Goal: Check status: Check status

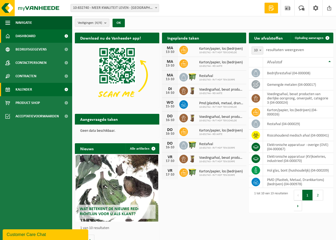
click at [38, 91] on link "Kalender" at bounding box center [36, 89] width 72 height 13
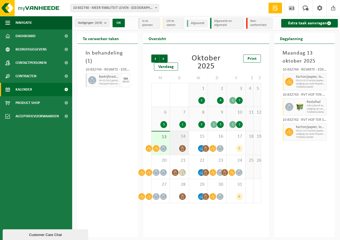
click at [180, 144] on div "14" at bounding box center [179, 143] width 19 height 24
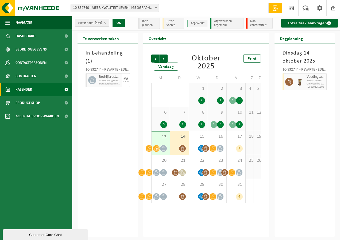
click at [179, 118] on div "7 1" at bounding box center [179, 119] width 19 height 24
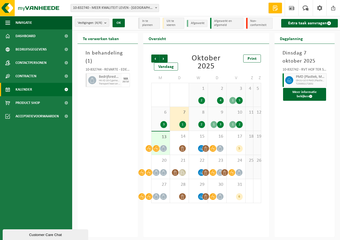
click at [194, 118] on div "8 2" at bounding box center [198, 119] width 19 height 24
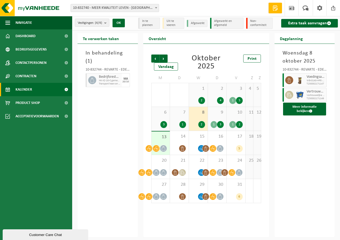
click at [213, 116] on div "9 1 3" at bounding box center [217, 119] width 19 height 24
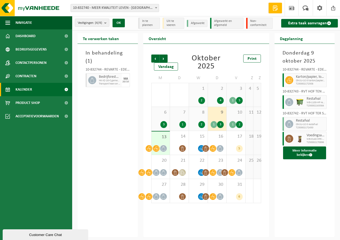
click at [233, 117] on div "10 1 2" at bounding box center [236, 119] width 19 height 24
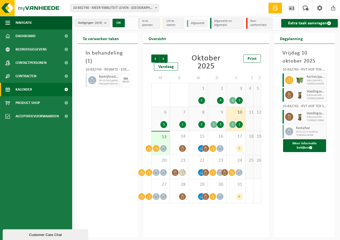
click at [161, 138] on span "13" at bounding box center [160, 137] width 13 height 6
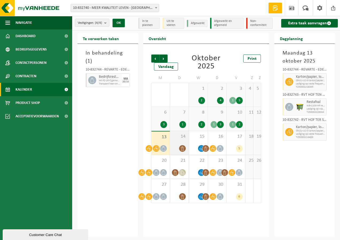
click at [176, 139] on span "14" at bounding box center [179, 137] width 13 height 6
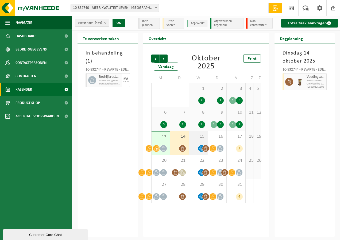
click at [195, 138] on span "15" at bounding box center [198, 137] width 13 height 6
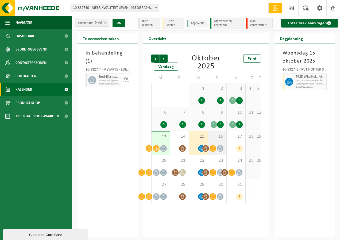
click at [218, 142] on div "16" at bounding box center [217, 143] width 19 height 24
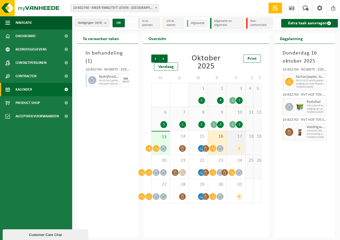
click at [235, 141] on div "17 5" at bounding box center [236, 143] width 19 height 24
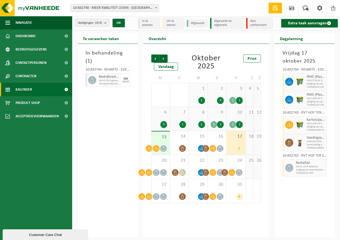
click at [217, 116] on div "9 1 3" at bounding box center [217, 119] width 19 height 24
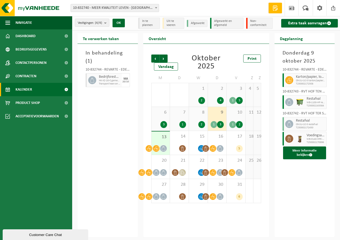
click at [233, 118] on div "10 1 2" at bounding box center [236, 119] width 19 height 24
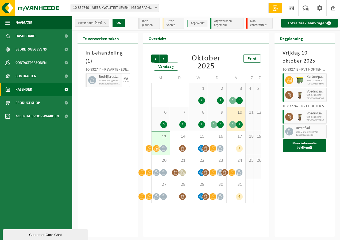
click at [158, 142] on div "13" at bounding box center [161, 143] width 18 height 23
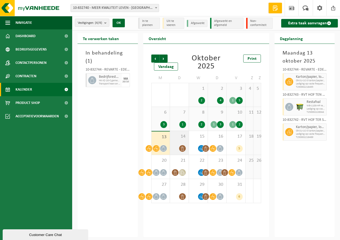
click at [180, 141] on div "14" at bounding box center [179, 143] width 19 height 24
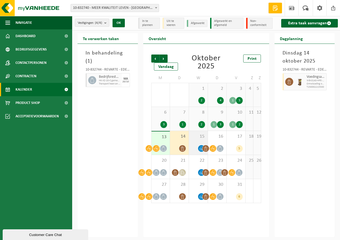
click at [194, 140] on div "15" at bounding box center [198, 143] width 19 height 24
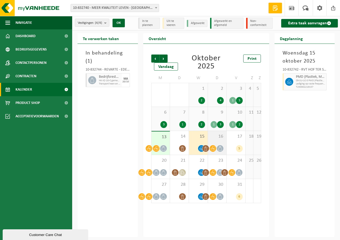
click at [214, 140] on div "16" at bounding box center [217, 143] width 19 height 24
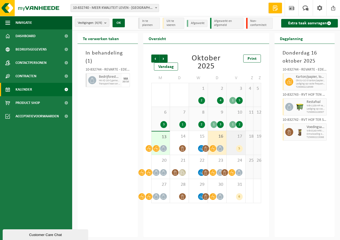
click at [237, 141] on div "17 5" at bounding box center [236, 143] width 19 height 24
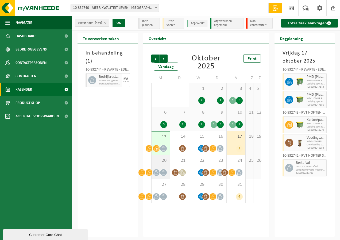
click at [155, 164] on div "20" at bounding box center [161, 167] width 18 height 24
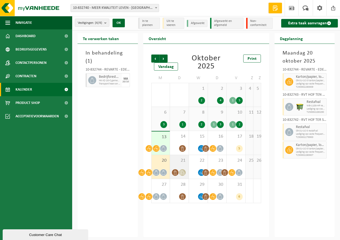
click at [179, 166] on div "21" at bounding box center [179, 167] width 19 height 24
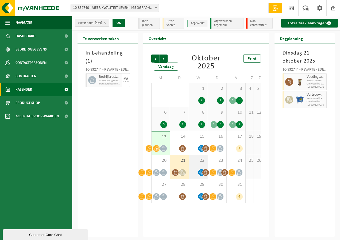
click at [199, 166] on div "22" at bounding box center [198, 167] width 19 height 24
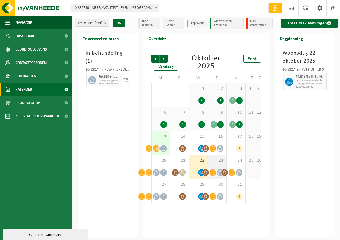
click at [218, 165] on div "23" at bounding box center [217, 167] width 19 height 24
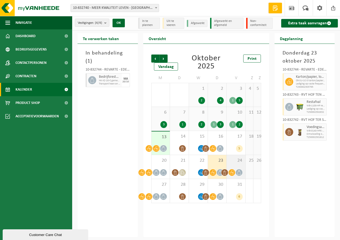
click at [231, 164] on div "24" at bounding box center [236, 167] width 19 height 24
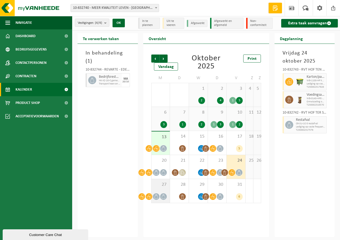
click at [161, 191] on div "27" at bounding box center [161, 191] width 18 height 24
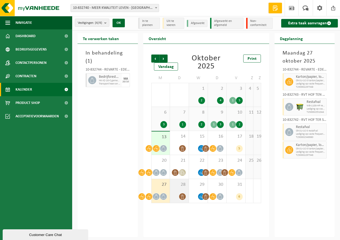
click at [177, 189] on div "28" at bounding box center [179, 191] width 19 height 24
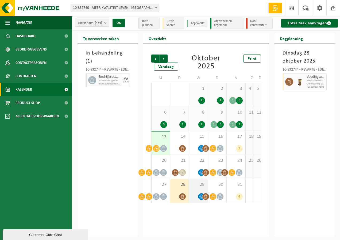
click at [196, 188] on div "29" at bounding box center [198, 191] width 19 height 24
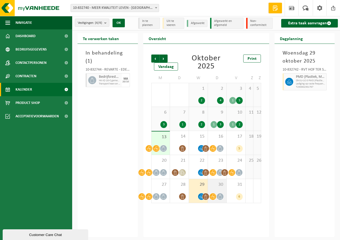
click at [218, 189] on div "30" at bounding box center [217, 191] width 19 height 24
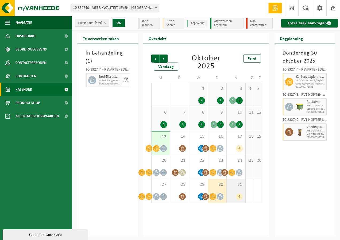
click at [234, 191] on div "31 6" at bounding box center [236, 191] width 19 height 24
